Goal: Task Accomplishment & Management: Use online tool/utility

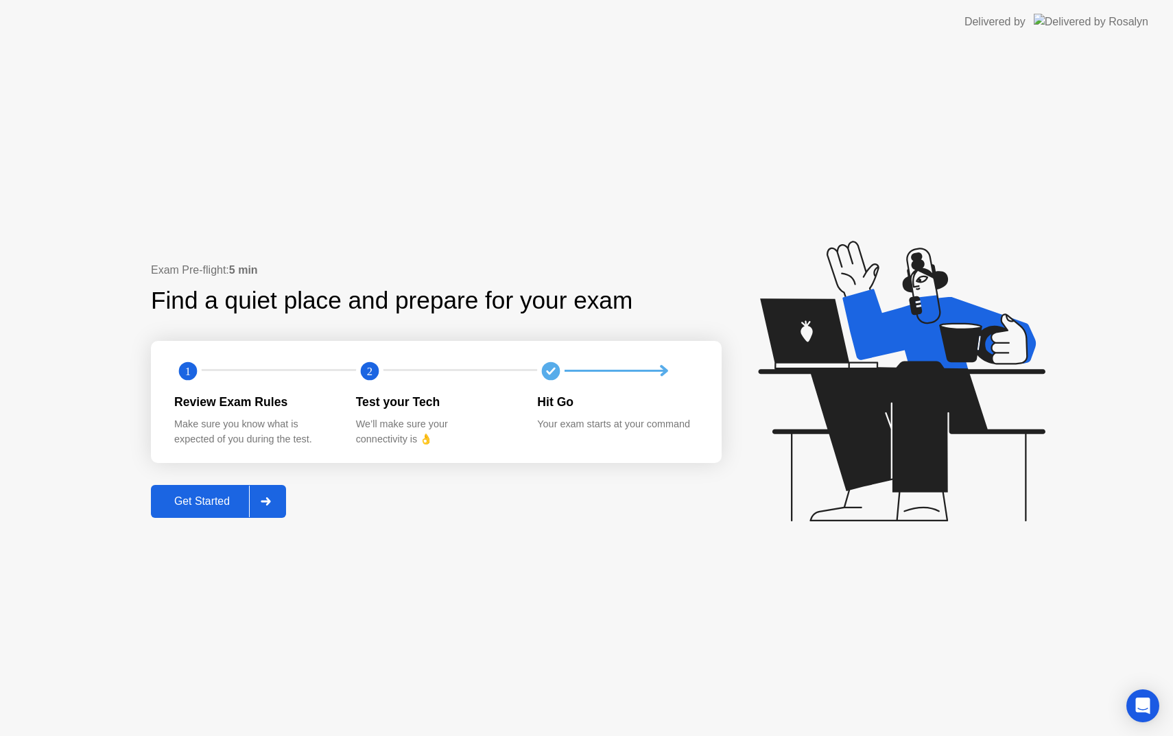
click at [206, 504] on div "Get Started" at bounding box center [202, 501] width 94 height 12
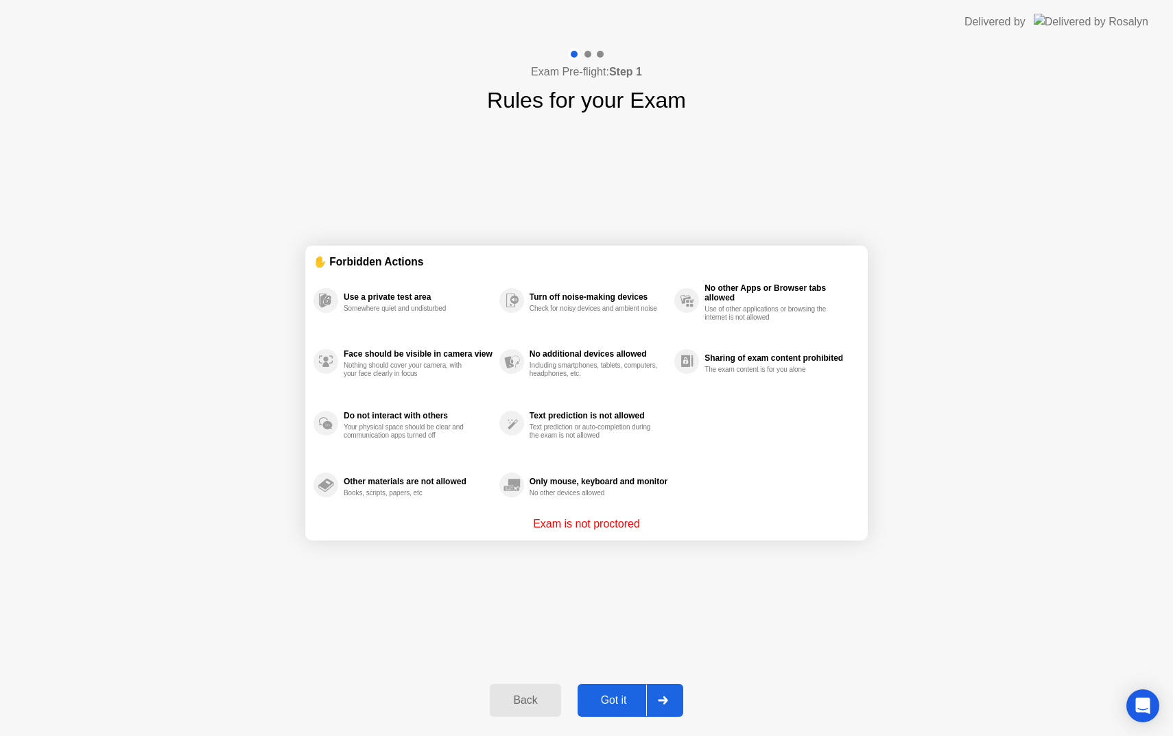
click at [620, 705] on div "Got it" at bounding box center [614, 700] width 65 height 12
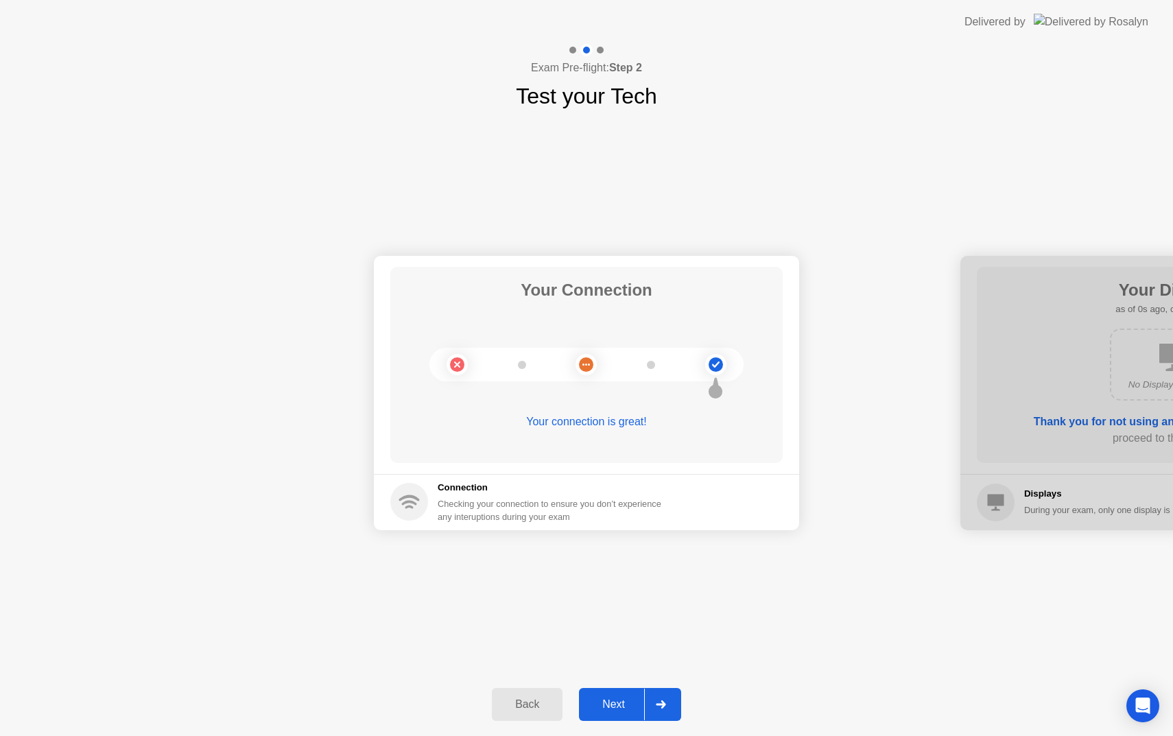
click at [619, 701] on div "Next" at bounding box center [613, 705] width 61 height 12
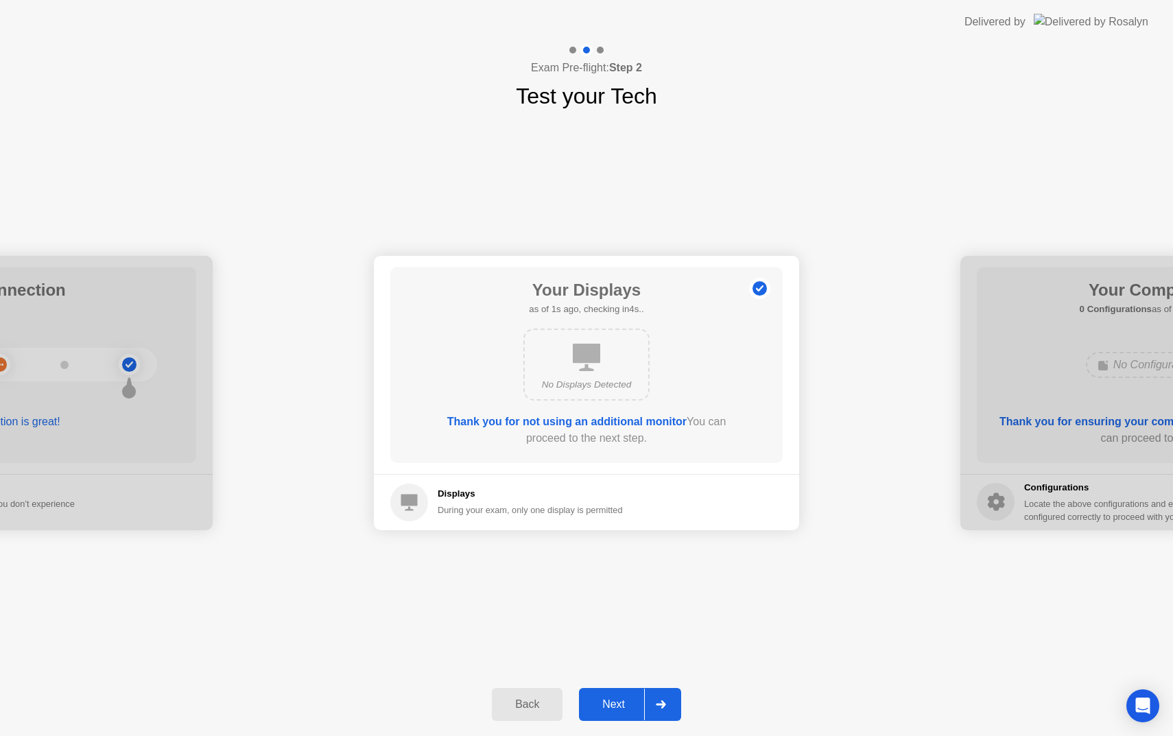
click at [621, 700] on div "Next" at bounding box center [613, 705] width 61 height 12
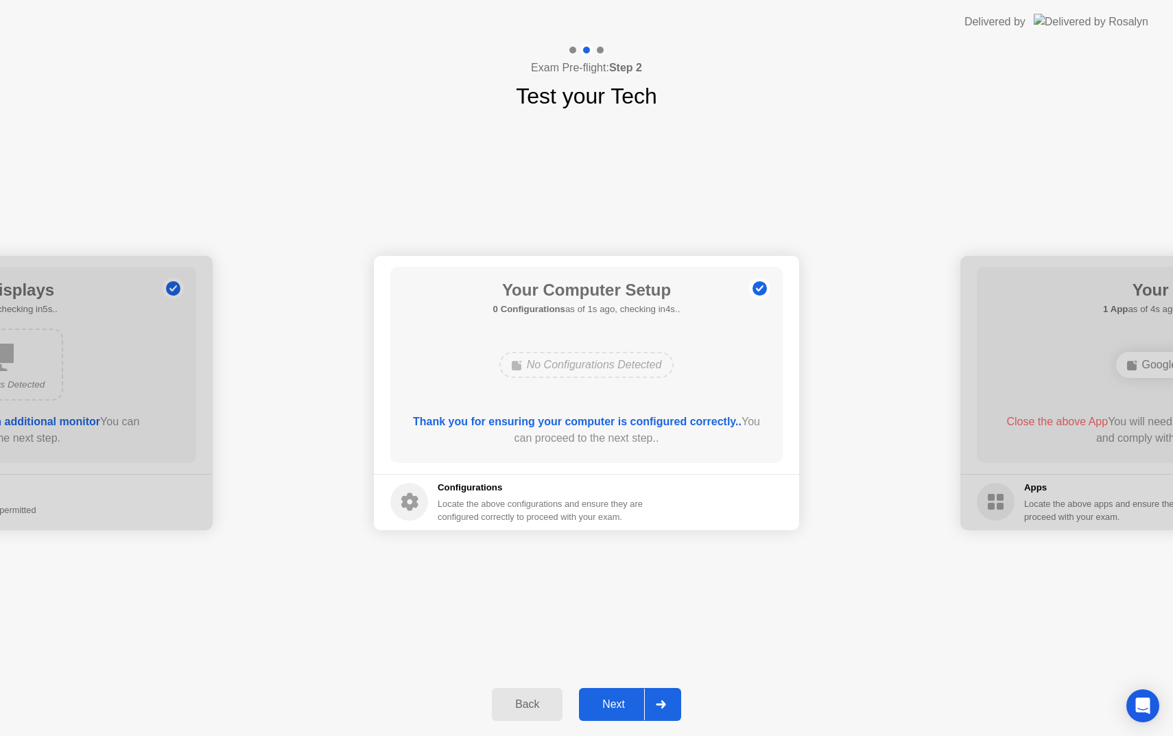
click at [611, 707] on div "Next" at bounding box center [613, 705] width 61 height 12
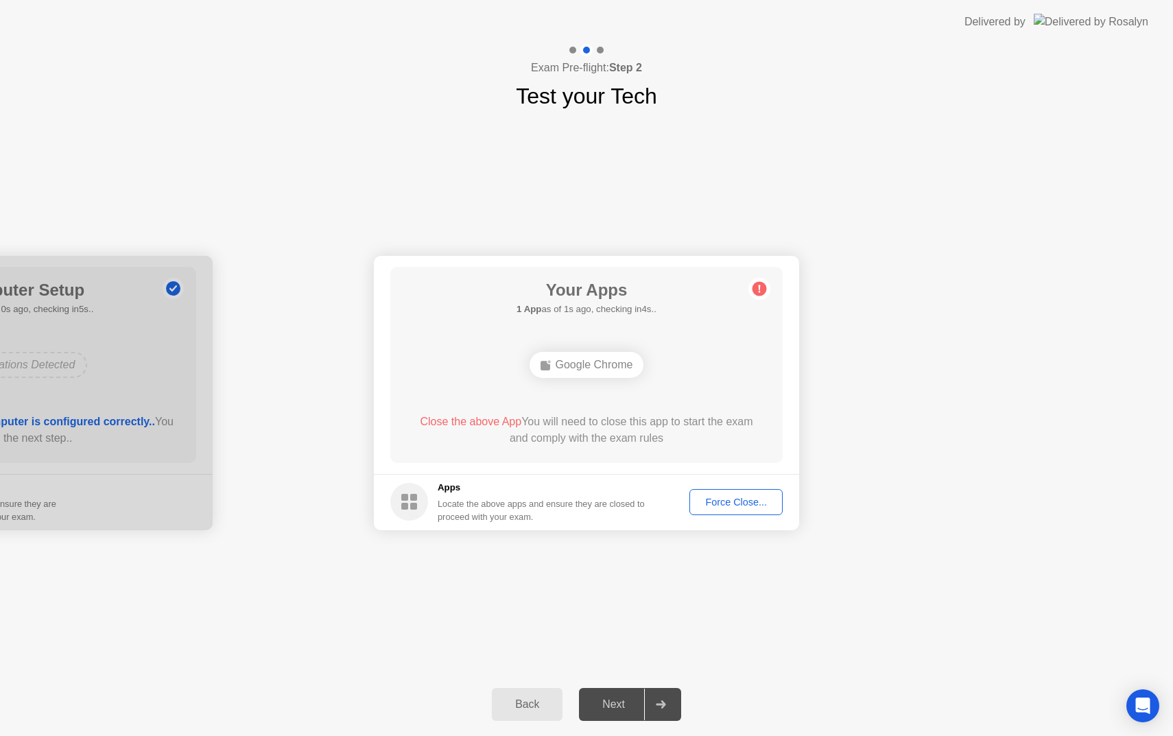
click at [740, 500] on div "Force Close..." at bounding box center [736, 502] width 84 height 11
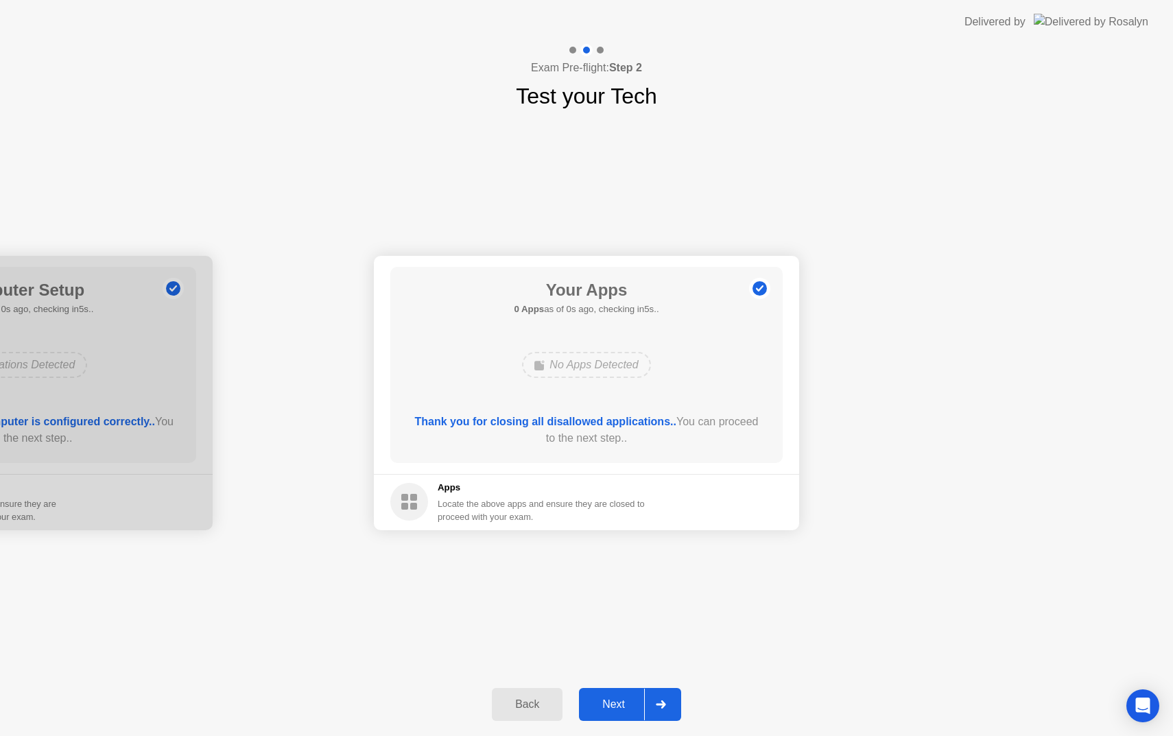
click at [607, 714] on button "Next" at bounding box center [630, 704] width 102 height 33
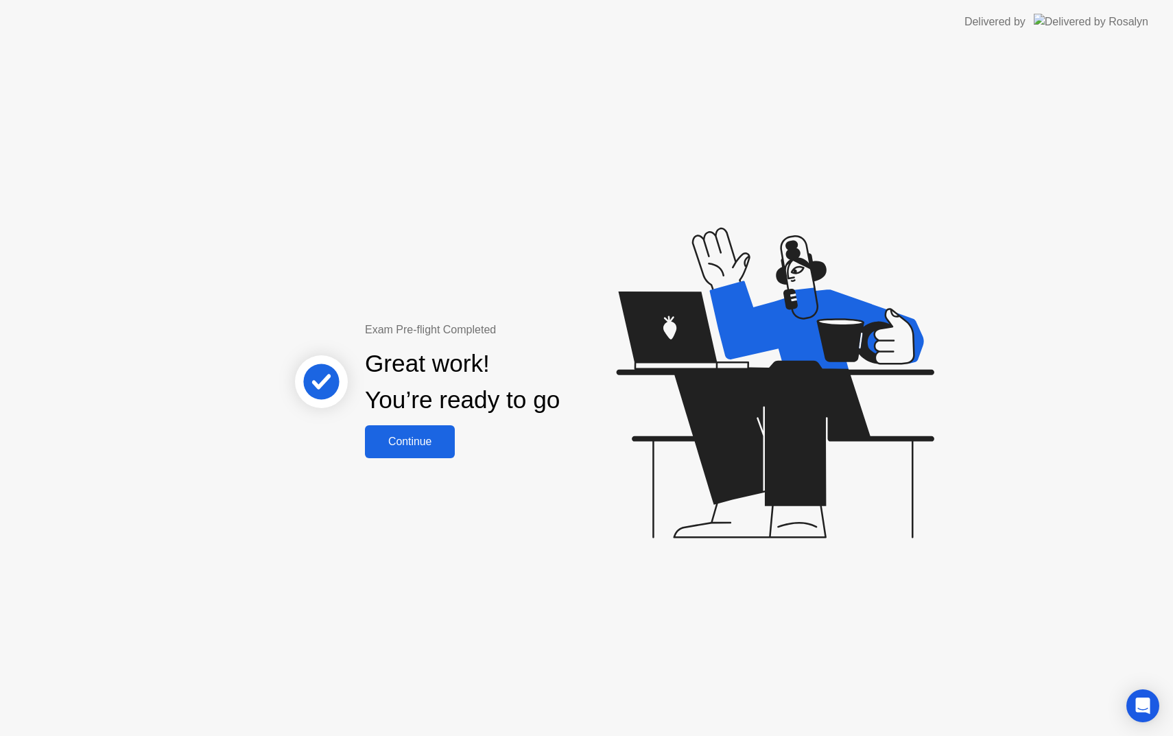
click at [416, 445] on div "Continue" at bounding box center [410, 442] width 82 height 12
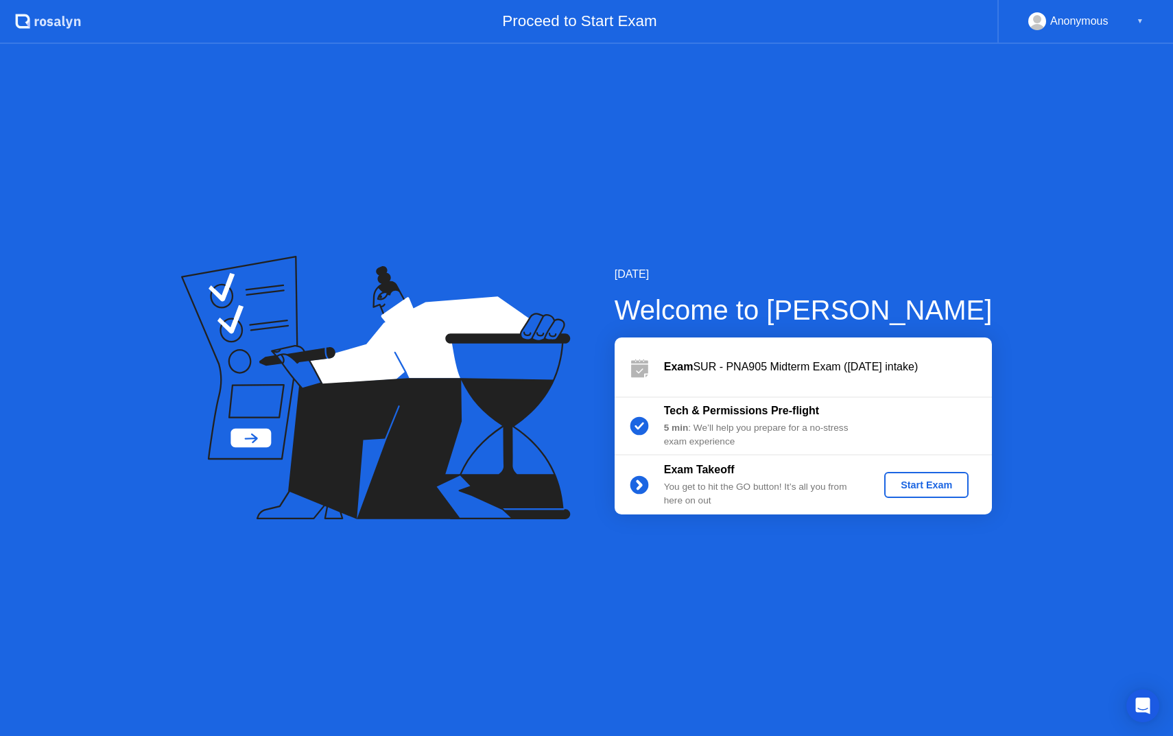
click at [917, 484] on div "Start Exam" at bounding box center [926, 485] width 73 height 11
